Goal: Transaction & Acquisition: Purchase product/service

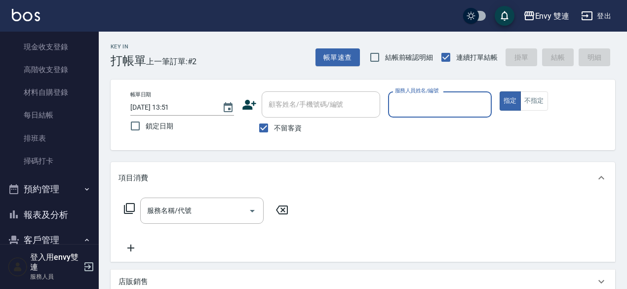
scroll to position [123, 0]
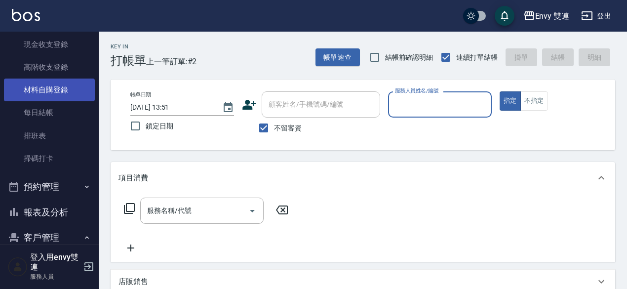
click at [53, 85] on link "材料自購登錄" at bounding box center [49, 89] width 91 height 23
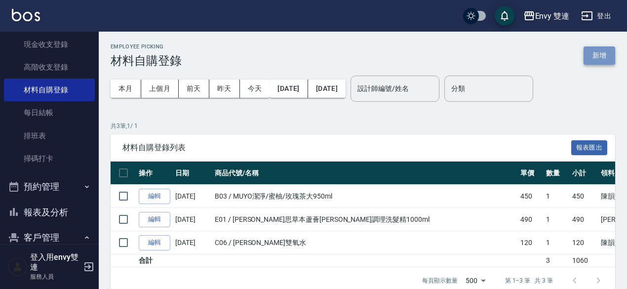
click at [603, 49] on button "新增" at bounding box center [600, 55] width 32 height 18
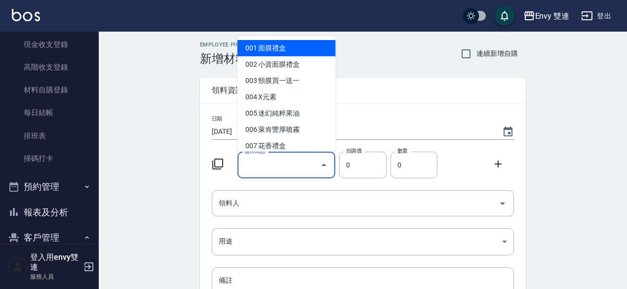
click at [294, 159] on input "選擇商品" at bounding box center [279, 165] width 75 height 17
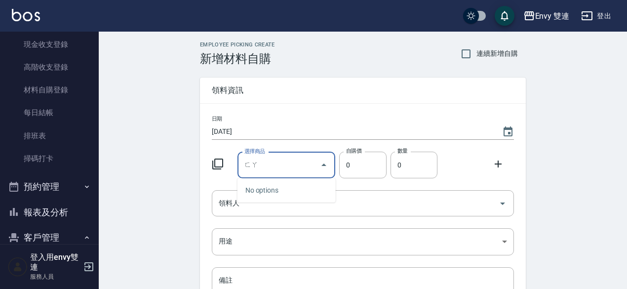
type input "法"
type input "風"
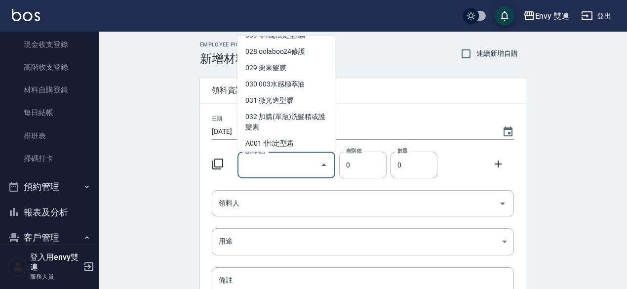
scroll to position [146, 0]
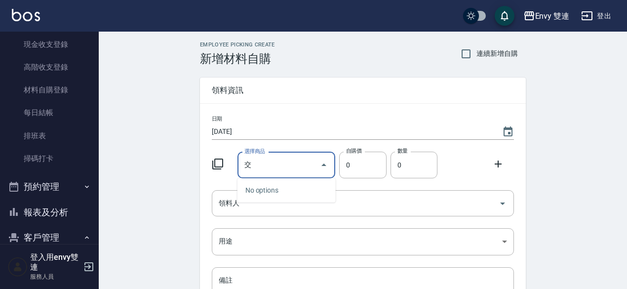
type input "膠"
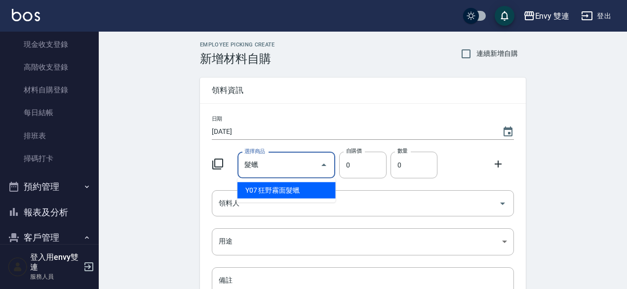
click at [270, 187] on li "Y07 狂野霧面髮蠟" at bounding box center [286, 190] width 98 height 16
type input "狂野霧面髮蠟"
type input "263"
type input "1"
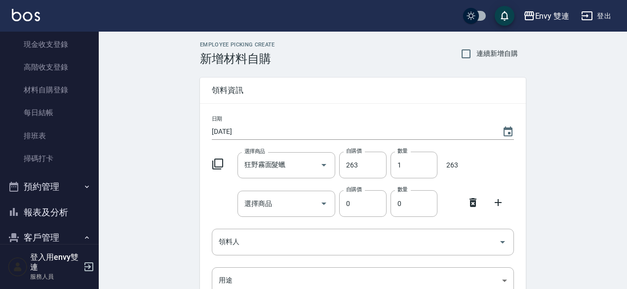
click at [468, 203] on icon at bounding box center [473, 202] width 12 height 12
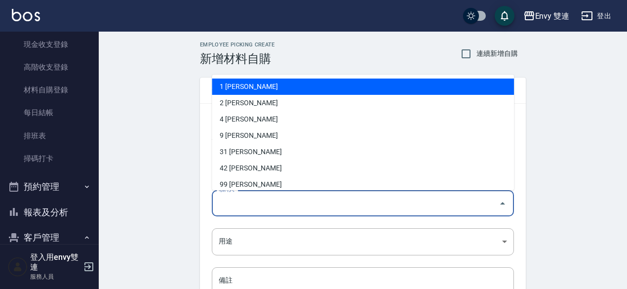
click at [323, 203] on input "領料人" at bounding box center [355, 203] width 278 height 17
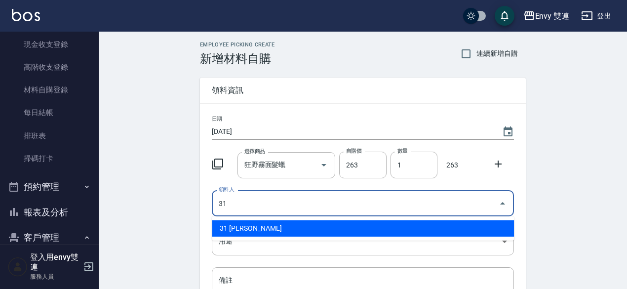
type input "31 [PERSON_NAME]"
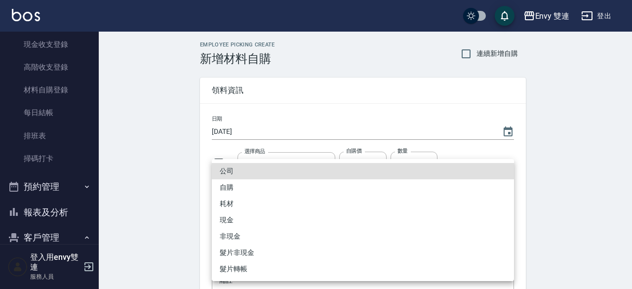
click at [334, 239] on body "Envy 雙連 登出 櫃檯作業 打帳單 帳單列表 掛單列表 座位開單 現金收支登錄 高階收支登錄 材料自購登錄 每日結帳 排班表 掃碼打卡 預約管理 預約管理…" at bounding box center [316, 203] width 632 height 407
click at [262, 184] on li "自購" at bounding box center [363, 187] width 302 height 16
type input "自購"
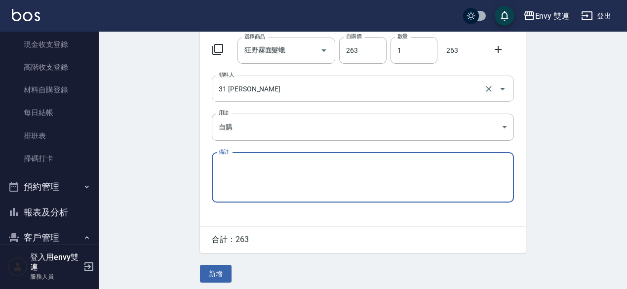
scroll to position [118, 0]
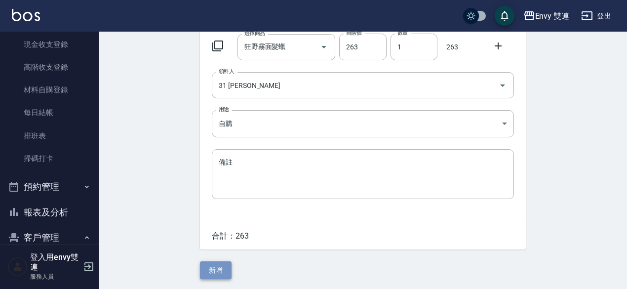
click at [210, 268] on button "新增" at bounding box center [216, 270] width 32 height 18
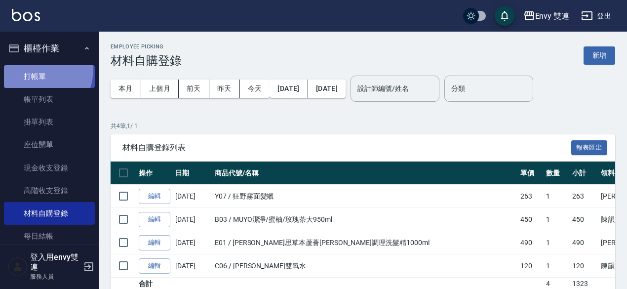
click at [32, 69] on link "打帳單" at bounding box center [49, 76] width 91 height 23
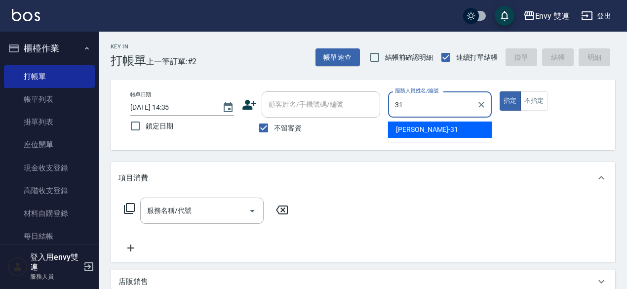
type input "[PERSON_NAME]-31"
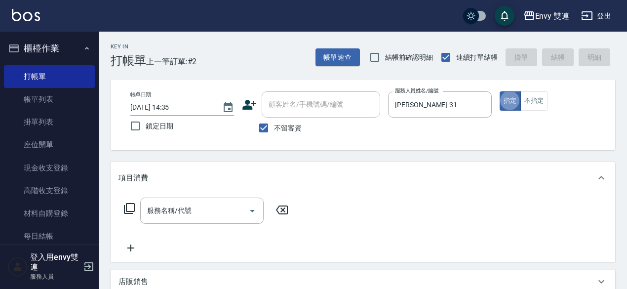
type button "true"
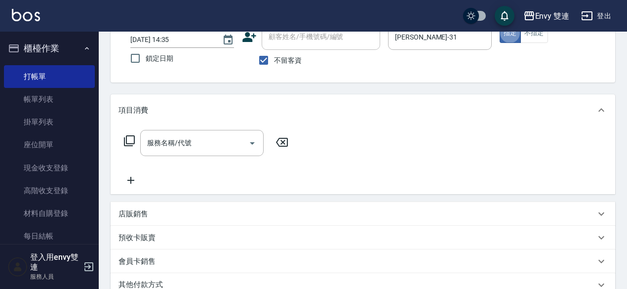
scroll to position [72, 0]
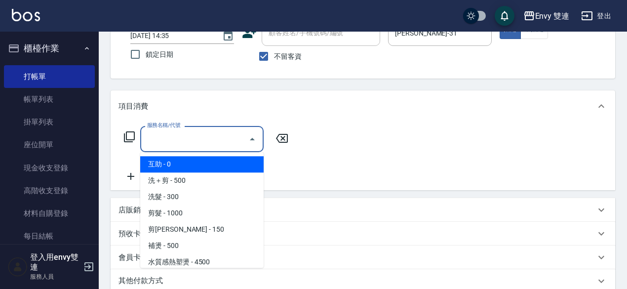
click at [220, 143] on input "服務名稱/代號" at bounding box center [195, 138] width 100 height 17
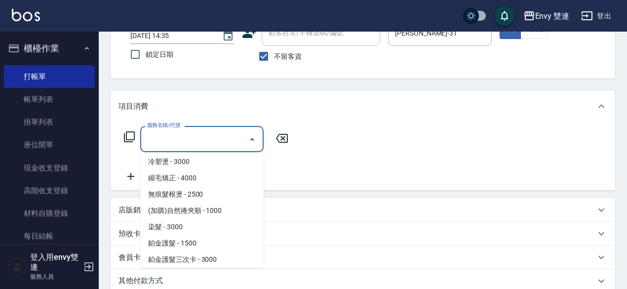
scroll to position [117, 0]
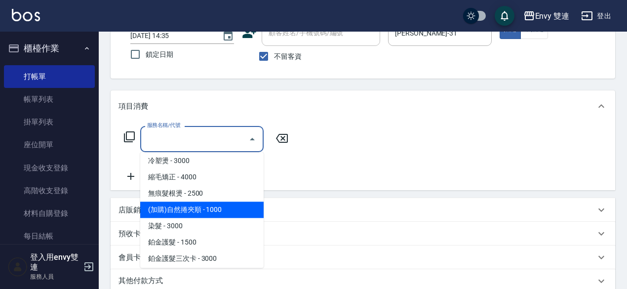
click at [211, 217] on span "(加購)自然捲夾順 - 1000" at bounding box center [201, 209] width 123 height 16
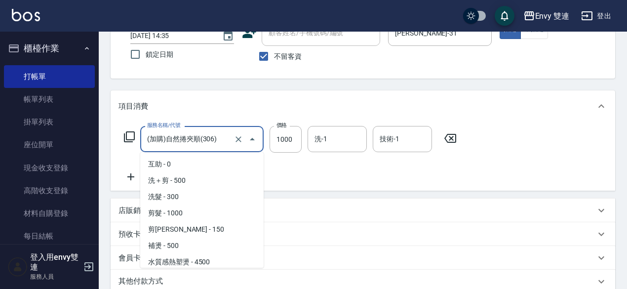
click at [223, 144] on input "(加購)自然捲夾順(306)" at bounding box center [188, 138] width 87 height 17
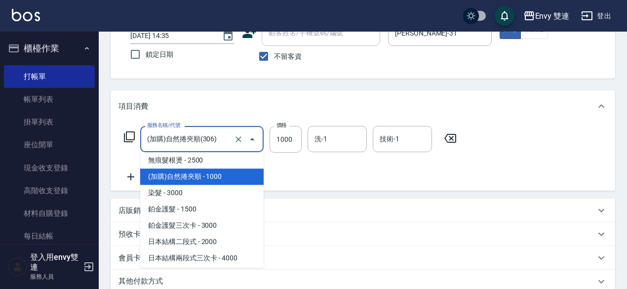
scroll to position [151, 0]
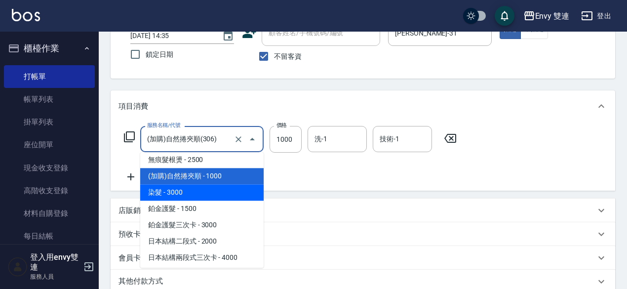
click at [191, 193] on span "染髮 - 3000" at bounding box center [201, 192] width 123 height 16
type input "染髮(401)"
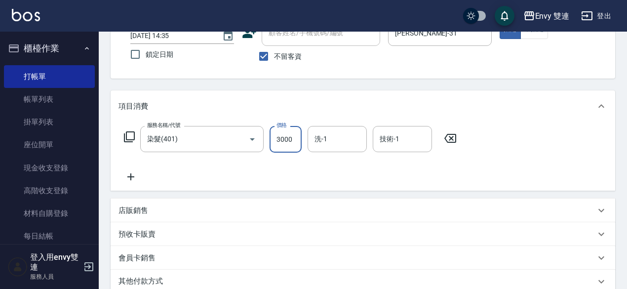
click at [295, 133] on input "3000" at bounding box center [286, 139] width 32 height 27
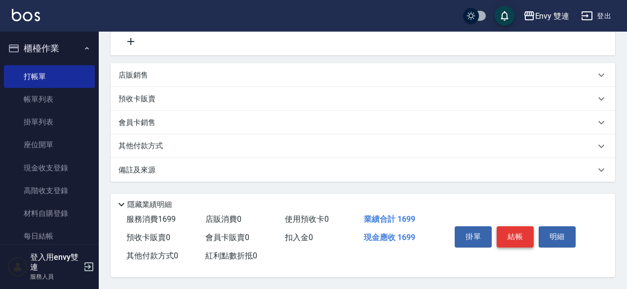
type input "1699"
click at [511, 230] on button "結帳" at bounding box center [515, 236] width 37 height 21
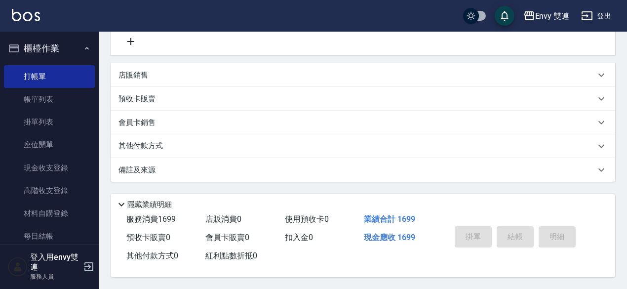
type input "[DATE] 14:36"
